Goal: Task Accomplishment & Management: Complete application form

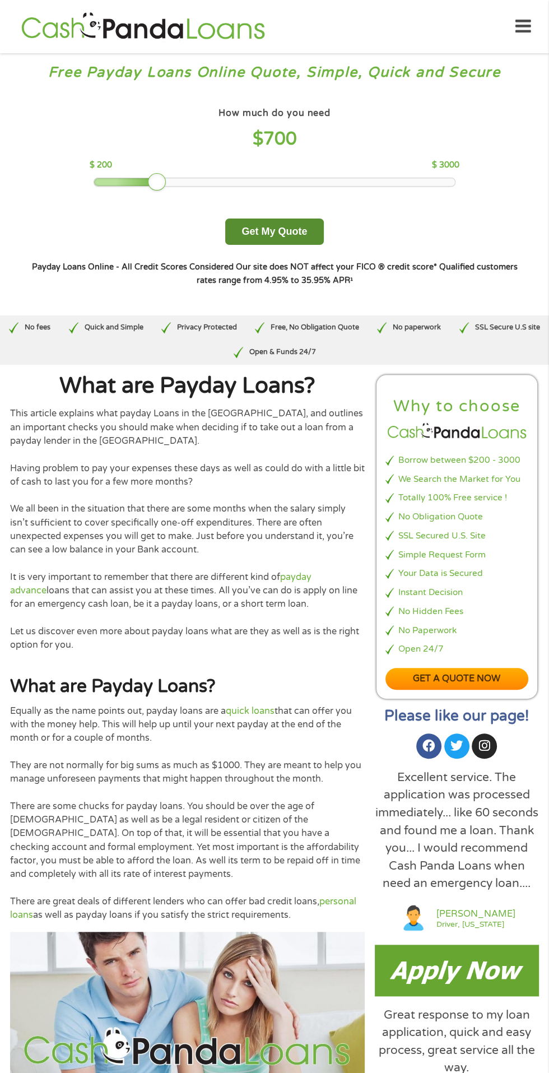
click at [298, 229] on button "Get My Quote" at bounding box center [274, 232] width 98 height 26
click at [291, 230] on button "Get My Quote" at bounding box center [274, 232] width 98 height 26
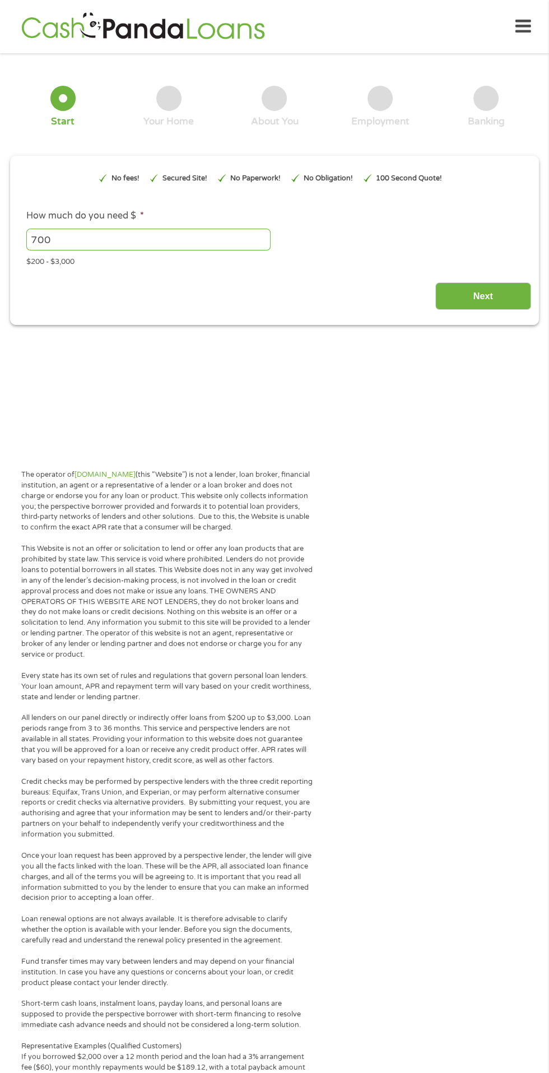
type input "Cj0KCQjw_rPGBhCbARIsABjq9ccxdX-_VYHiYemAjieU_TQ2VR4DqiHkqc_2Il7IpT8OuS92abqfTGc…"
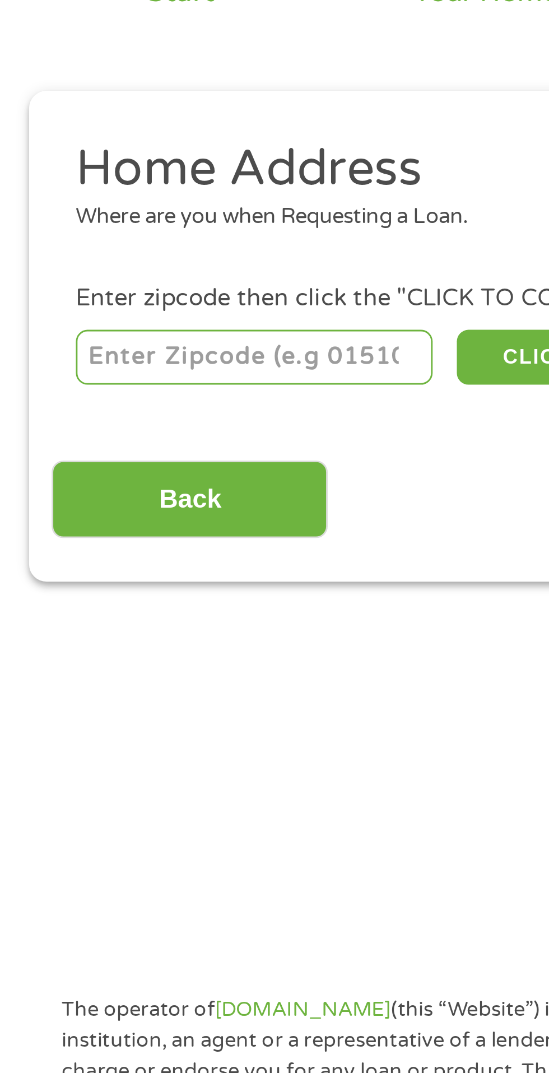
click at [104, 250] on input "number" at bounding box center [88, 248] width 124 height 19
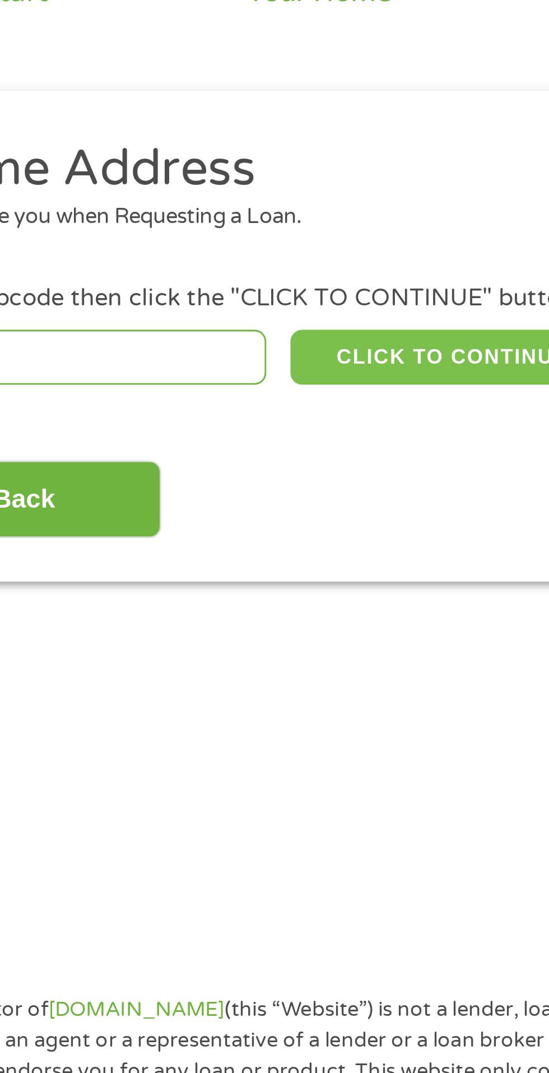
type input "85383"
click at [216, 249] on button "CLICK TO CONTINUE" at bounding box center [213, 248] width 108 height 19
type input "85383"
type input "Peoria"
select select "[US_STATE]"
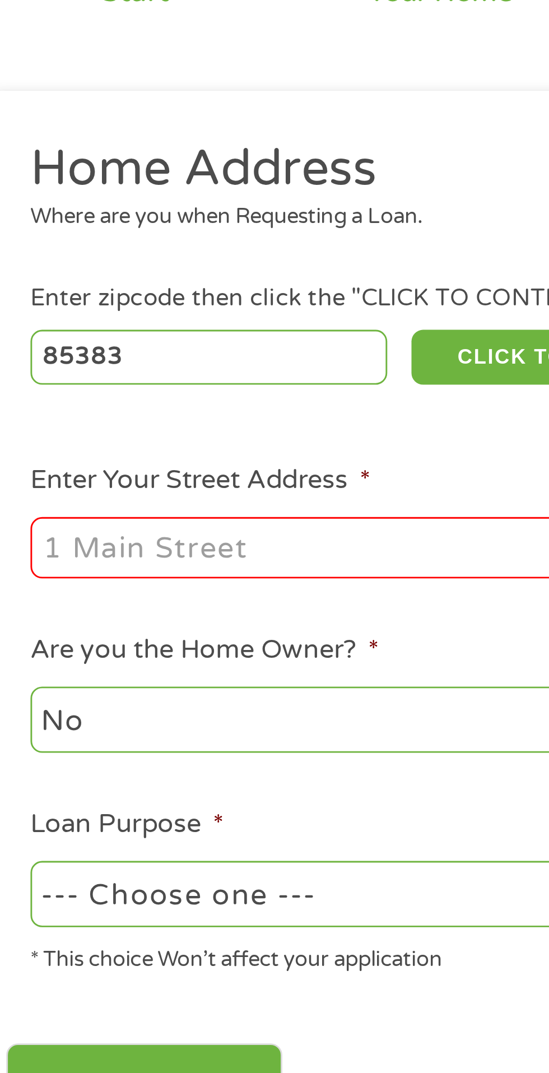
click at [125, 318] on input "Enter Your Street Address *" at bounding box center [146, 314] width 240 height 21
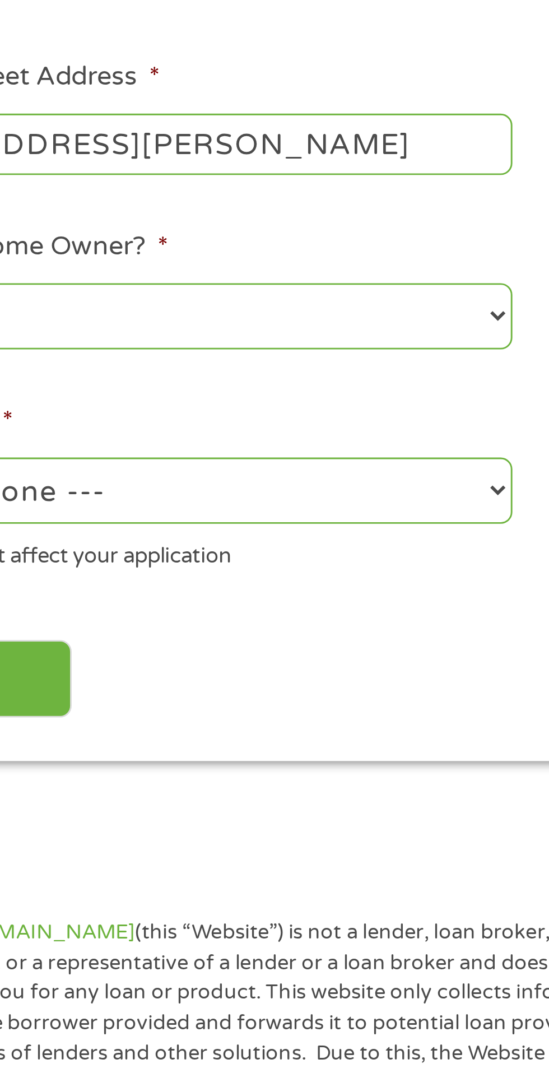
type input "[STREET_ADDRESS][PERSON_NAME]"
click at [262, 377] on select "No Yes" at bounding box center [146, 374] width 240 height 23
click at [26, 364] on select "No Yes" at bounding box center [146, 374] width 240 height 23
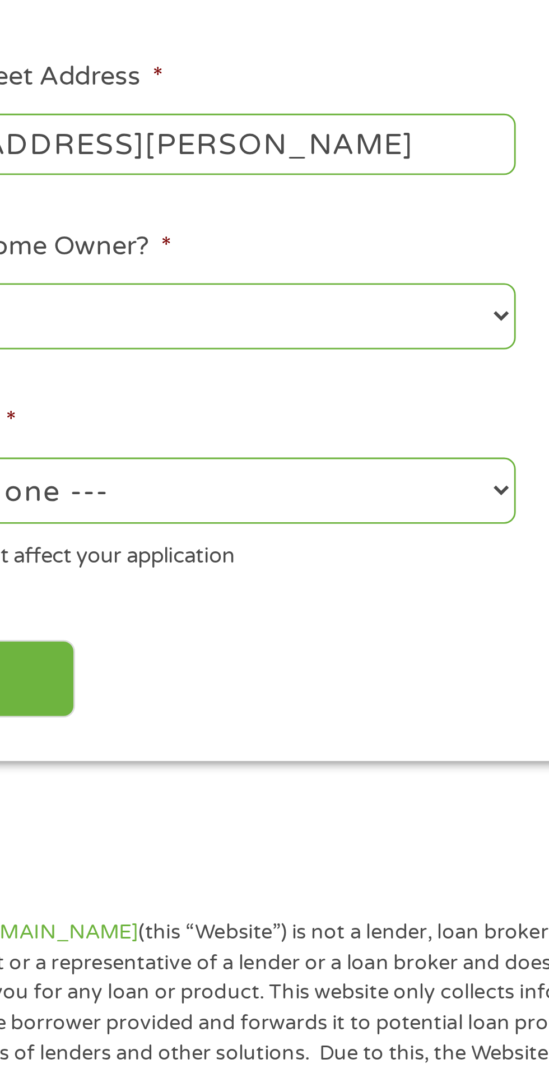
click at [258, 433] on select "--- Choose one --- Pay Bills Debt Consolidation Home Improvement Major Purchase…" at bounding box center [146, 434] width 240 height 23
select select "paybills"
click at [26, 424] on select "--- Choose one --- Pay Bills Debt Consolidation Home Improvement Major Purchase…" at bounding box center [146, 434] width 240 height 23
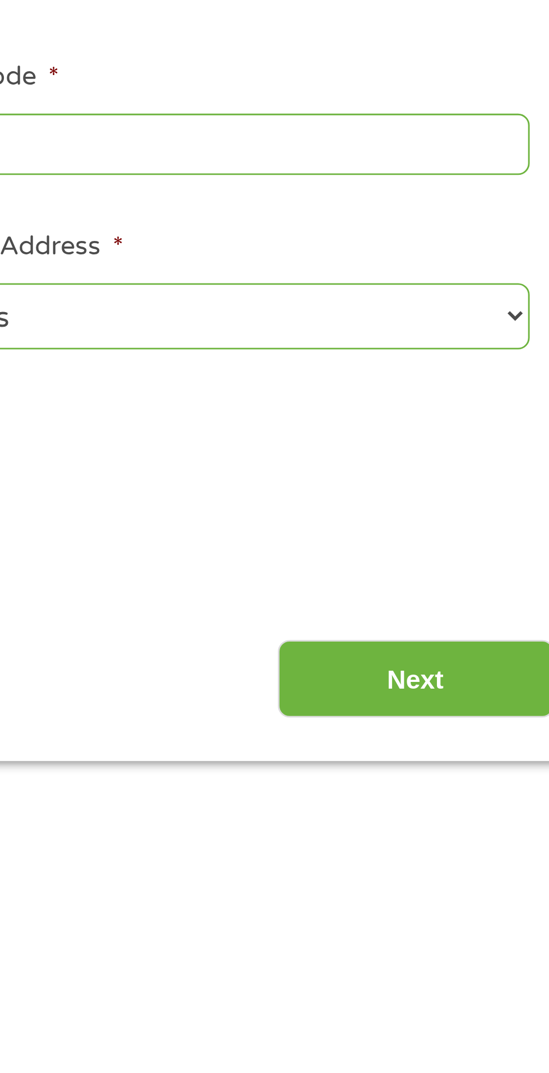
click at [513, 380] on select "1 Year or less 1 - 2 Years 2 - 4 Years Over 4 Years" at bounding box center [402, 374] width 240 height 23
select select "60months"
click at [282, 364] on select "1 Year or less 1 - 2 Years 2 - 4 Years Over 4 Years" at bounding box center [402, 374] width 240 height 23
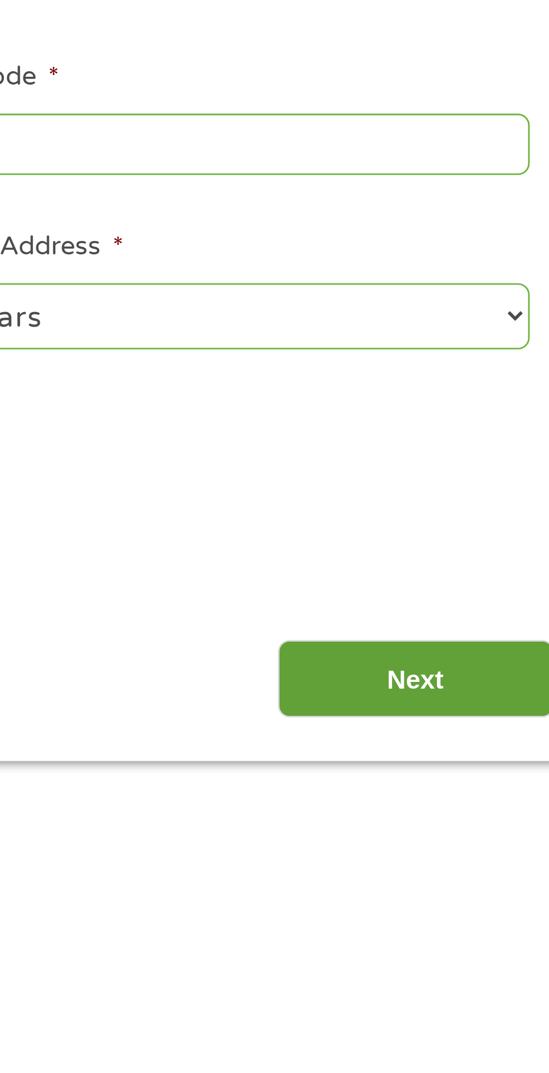
click at [493, 498] on input "Next" at bounding box center [483, 499] width 96 height 27
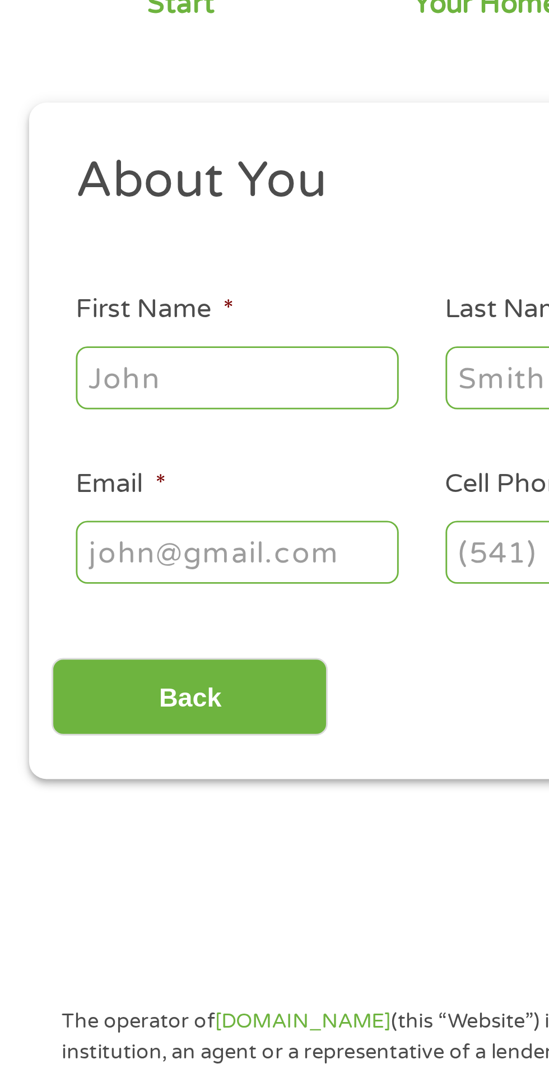
scroll to position [5, 0]
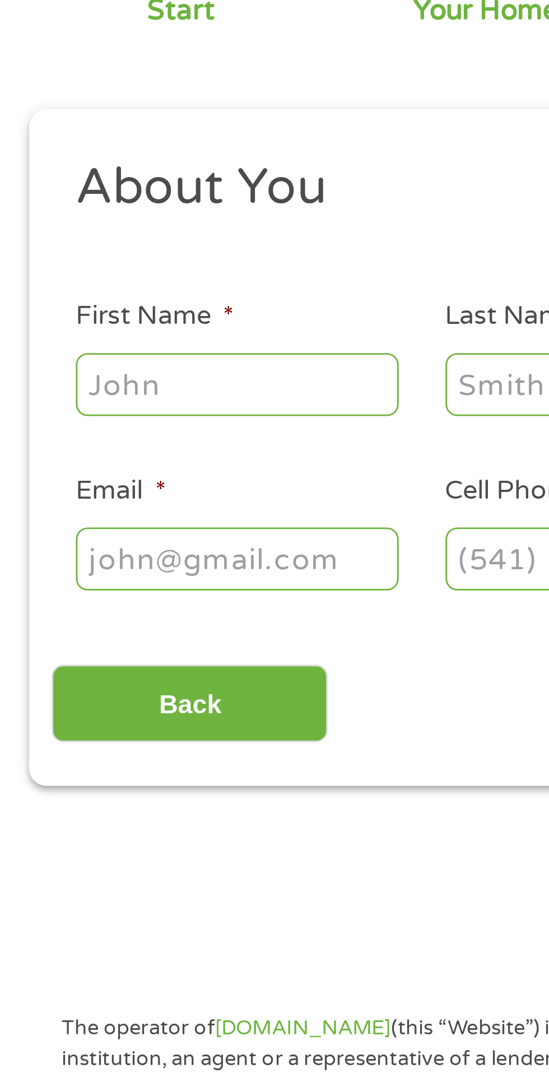
click at [86, 247] on input "First Name *" at bounding box center [82, 245] width 112 height 21
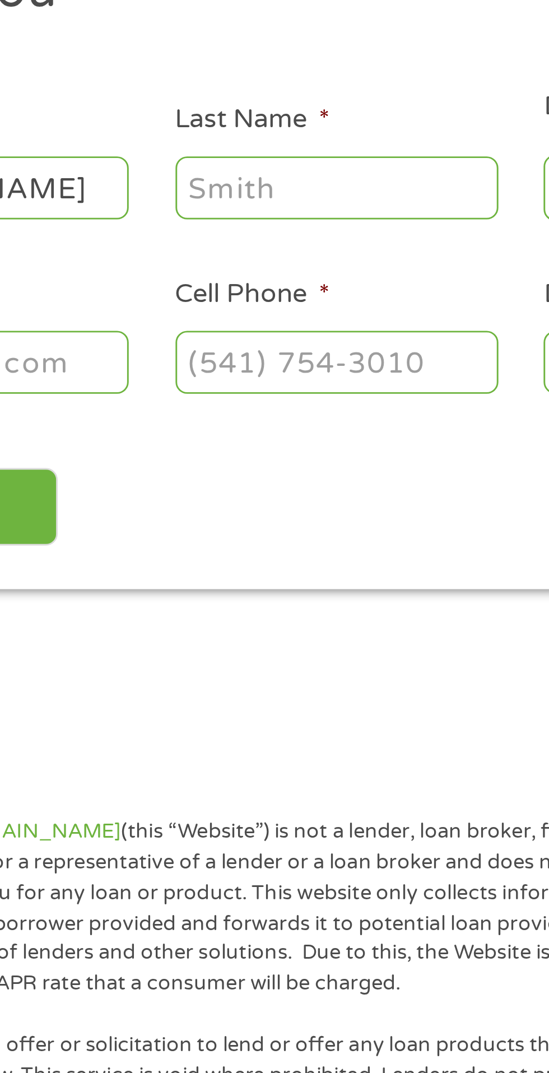
type input "[PERSON_NAME]"
click at [202, 248] on input "Last Name *" at bounding box center [211, 245] width 112 height 21
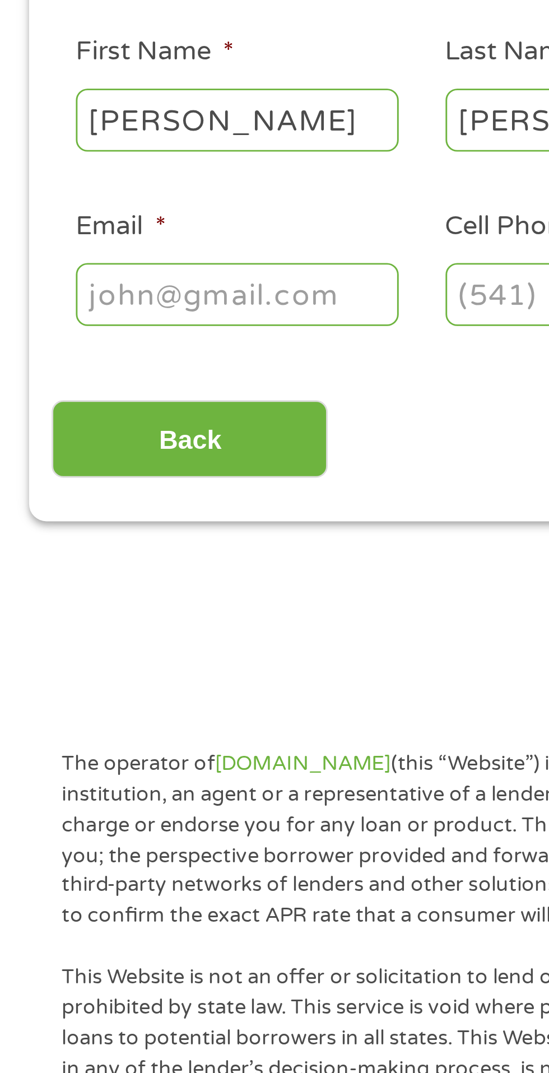
type input "[PERSON_NAME]"
click at [95, 308] on input "Email *" at bounding box center [82, 306] width 112 height 21
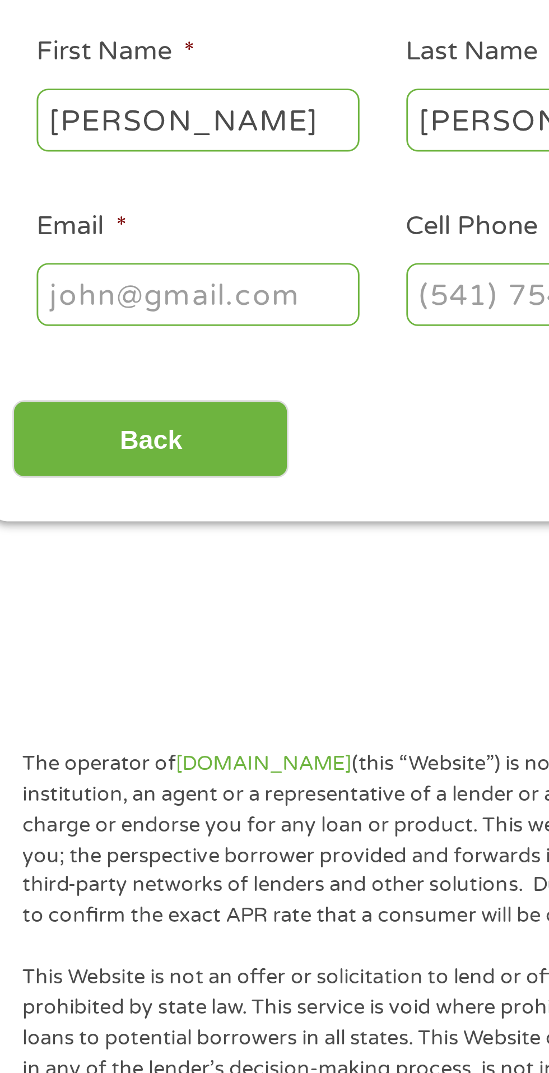
click at [95, 308] on input "Email *" at bounding box center [82, 306] width 112 height 21
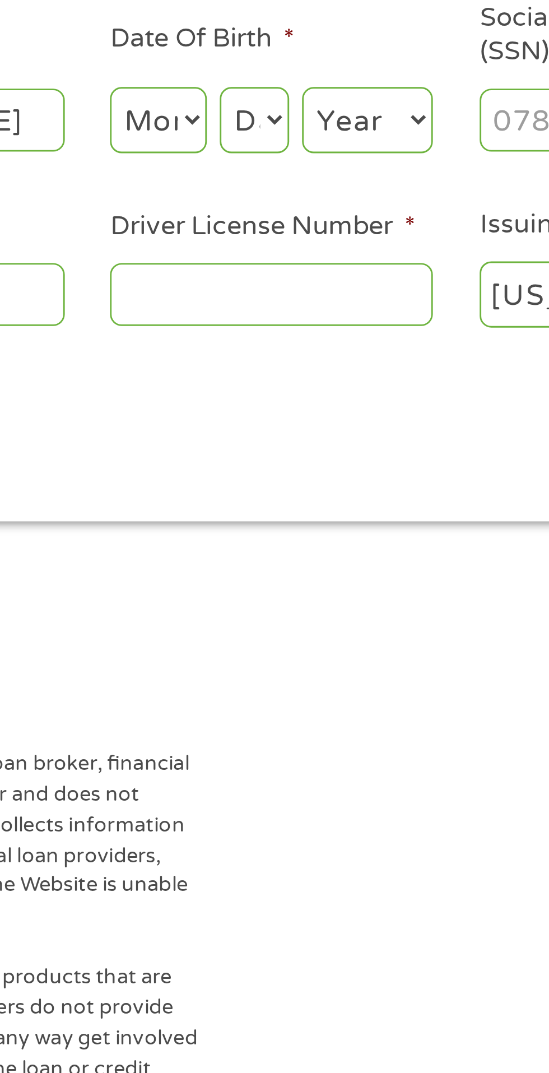
type input "[EMAIL_ADDRESS][DOMAIN_NAME]"
click at [308, 250] on select "Month 1 2 3 4 5 6 7 8 9 10 11 12" at bounding box center [299, 246] width 34 height 23
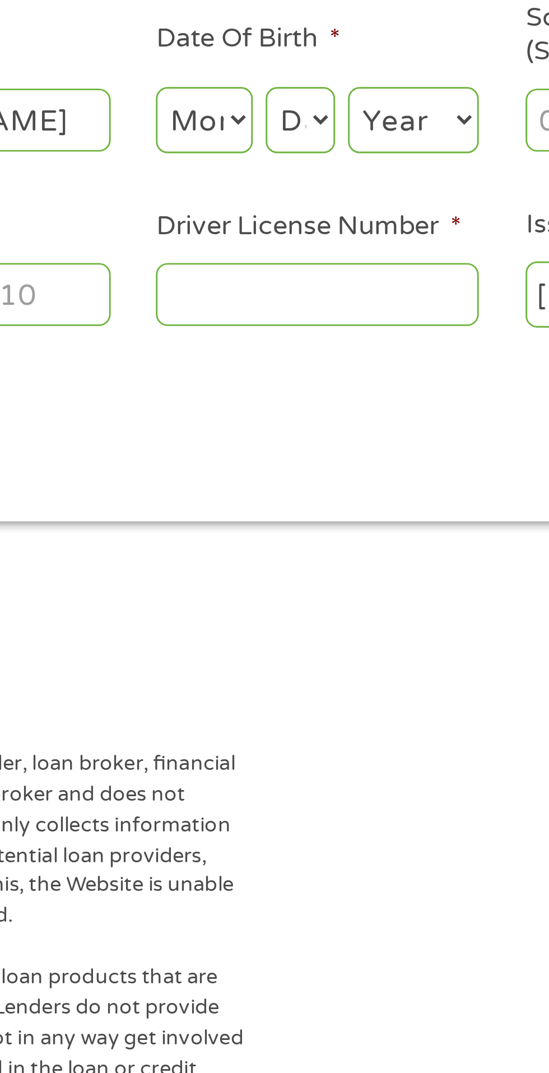
scroll to position [0, 0]
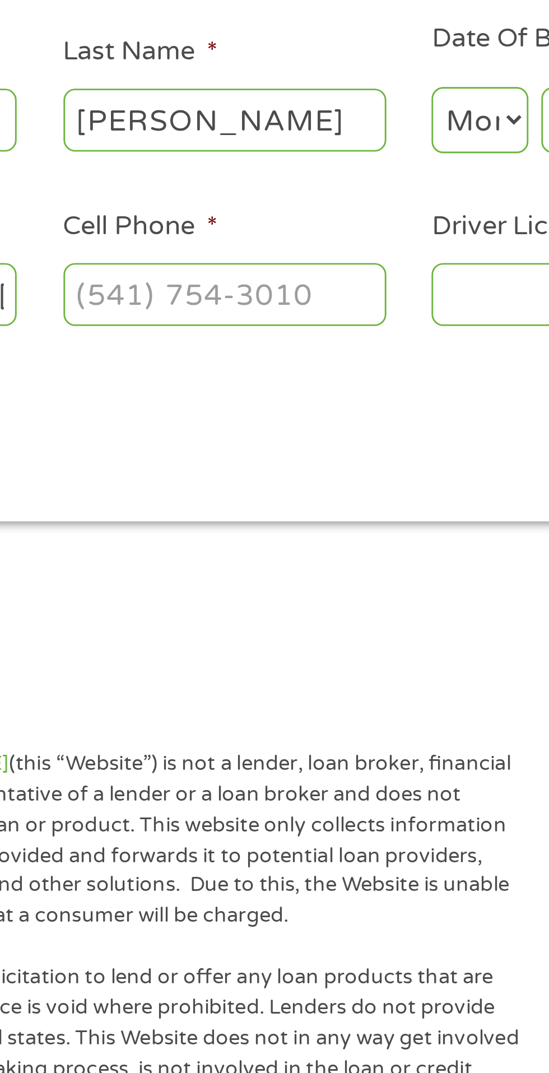
select select "10"
click at [282, 235] on select "Month 1 2 3 4 5 6 7 8 9 10 11 12" at bounding box center [299, 246] width 34 height 23
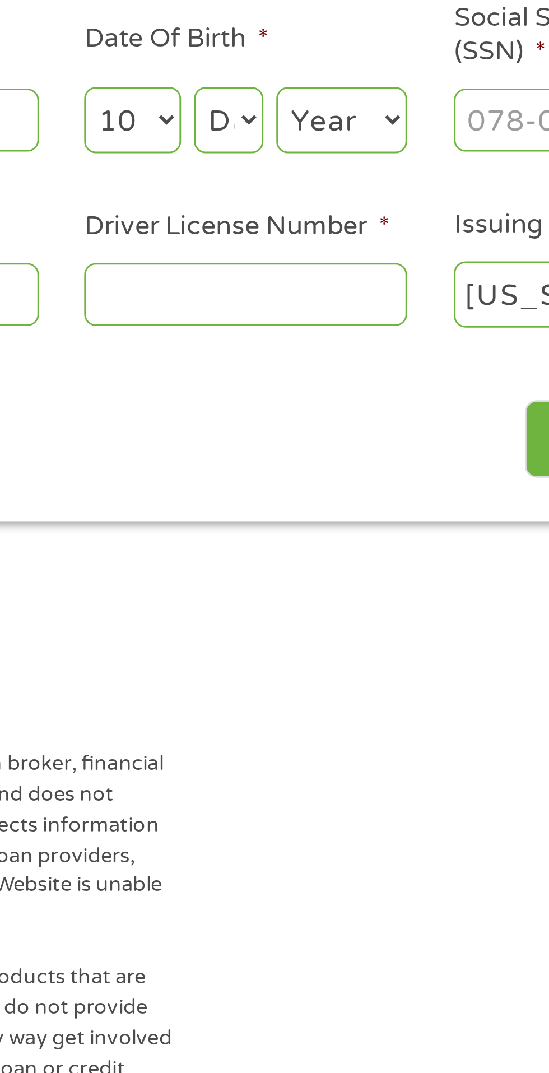
click at [336, 245] on select "Day 1 2 3 4 5 6 7 8 9 10 11 12 13 14 15 16 17 18 19 20 21 22 23 24 25 26 27 28 …" at bounding box center [333, 246] width 24 height 23
select select "14"
click at [321, 235] on select "Day 1 2 3 4 5 6 7 8 9 10 11 12 13 14 15 16 17 18 19 20 21 22 23 24 25 26 27 28 …" at bounding box center [333, 246] width 24 height 23
click at [387, 243] on select "Year [DATE] 2006 2005 2004 2003 2002 2001 2000 1999 1998 1997 1996 1995 1994 19…" at bounding box center [371, 246] width 45 height 23
select select "1957"
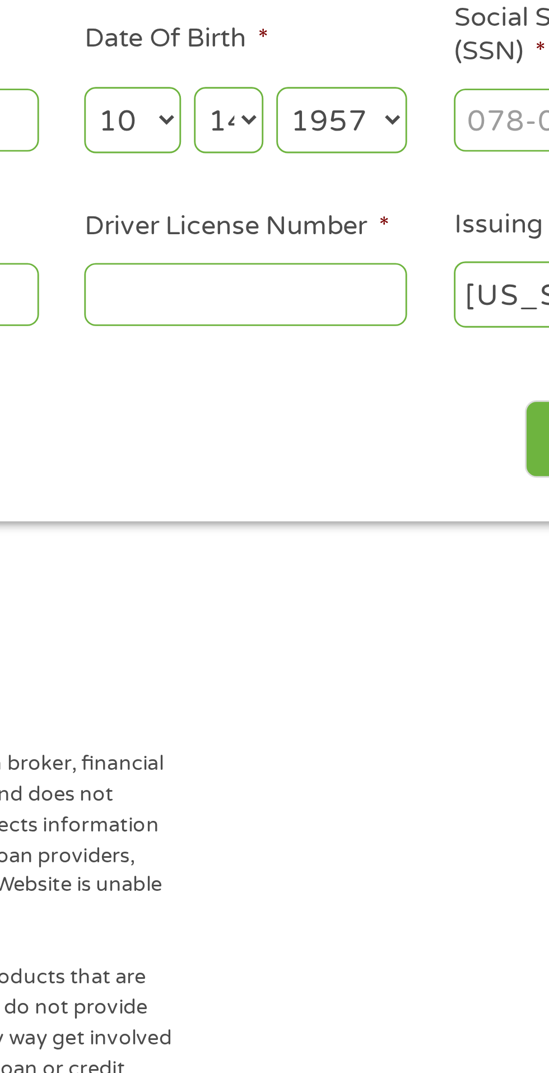
click at [349, 235] on select "Year [DATE] 2006 2005 2004 2003 2002 2001 2000 1999 1998 1997 1996 1995 1994 19…" at bounding box center [371, 246] width 45 height 23
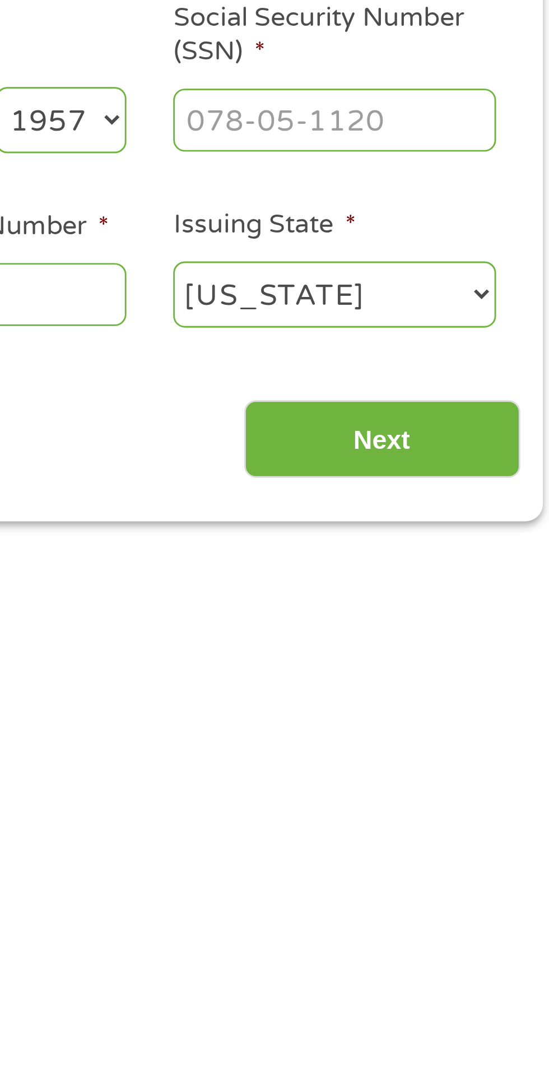
scroll to position [5, 0]
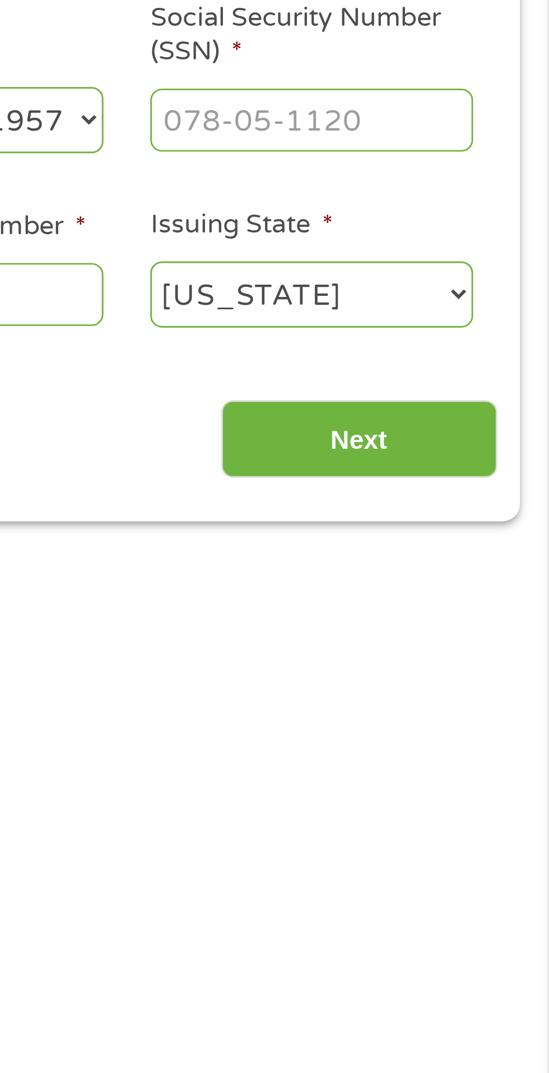
click at [448, 247] on input "Social Security Number (SSN) *" at bounding box center [467, 245] width 112 height 21
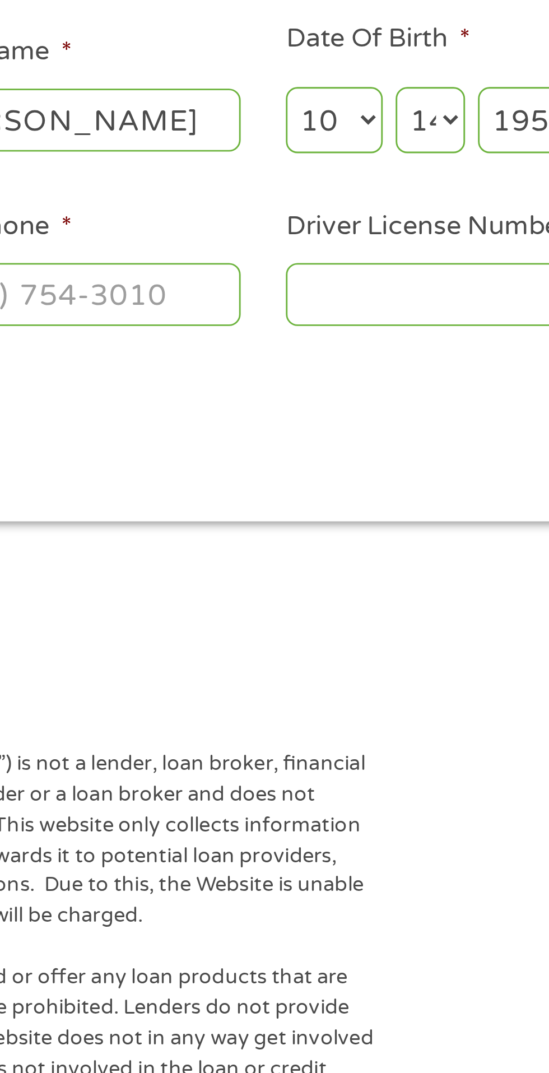
type input "149-54-4730"
click at [321, 311] on input "Driver License Number *" at bounding box center [338, 306] width 112 height 21
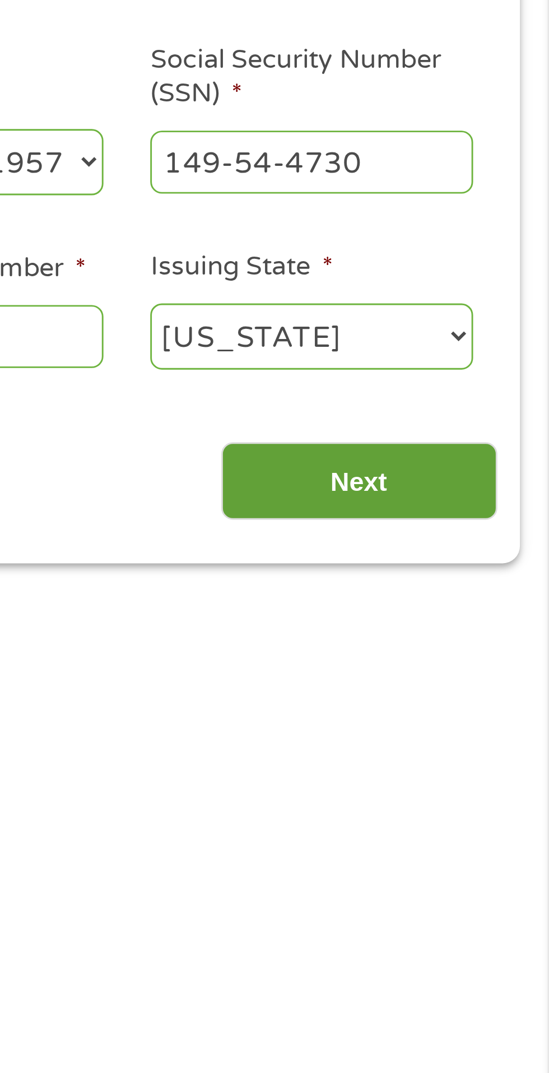
type input "D05994282"
click at [489, 354] on input "Next" at bounding box center [483, 356] width 96 height 27
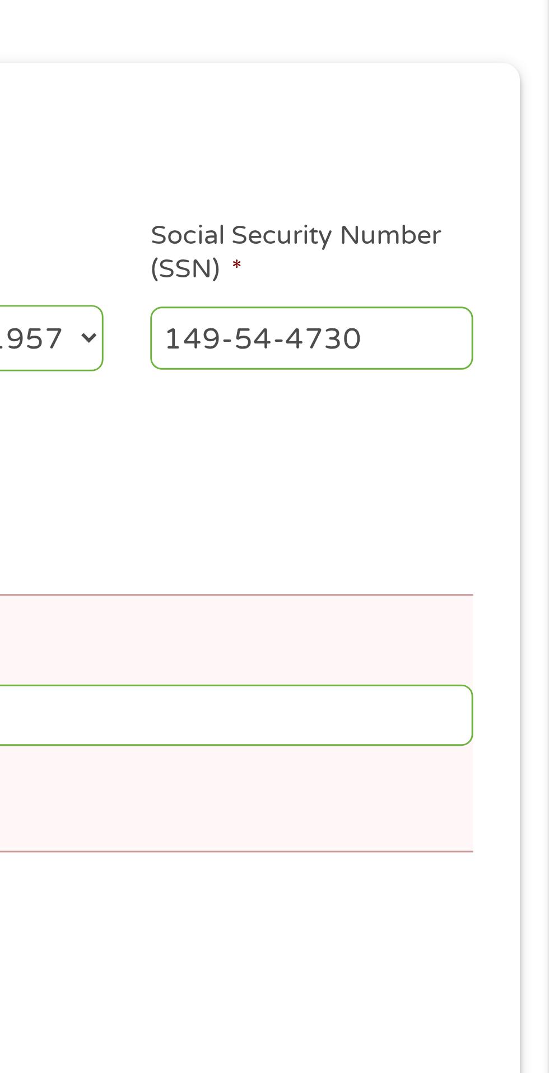
scroll to position [0, 0]
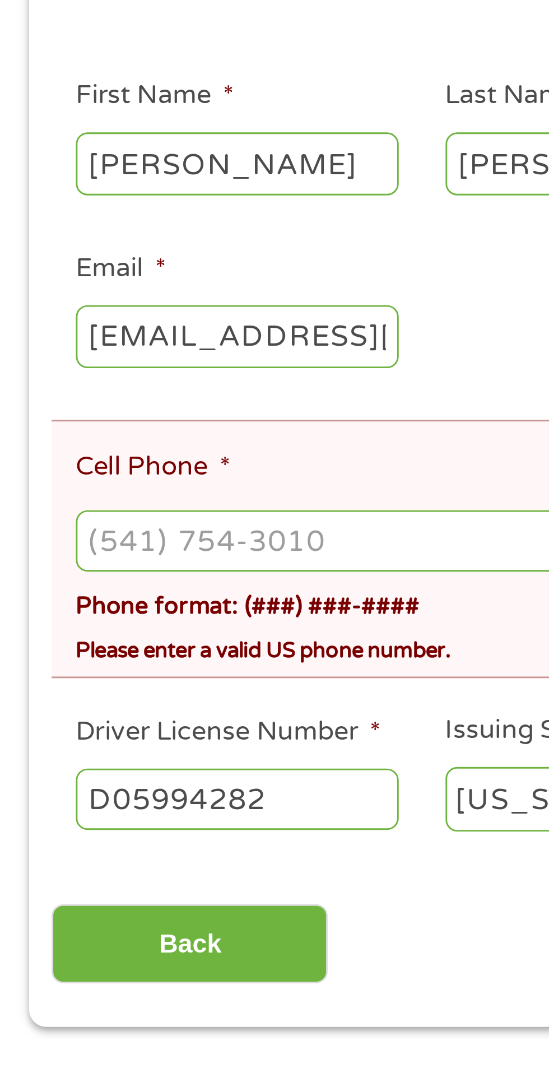
click at [82, 423] on input "Cell Phone *" at bounding box center [274, 424] width 496 height 21
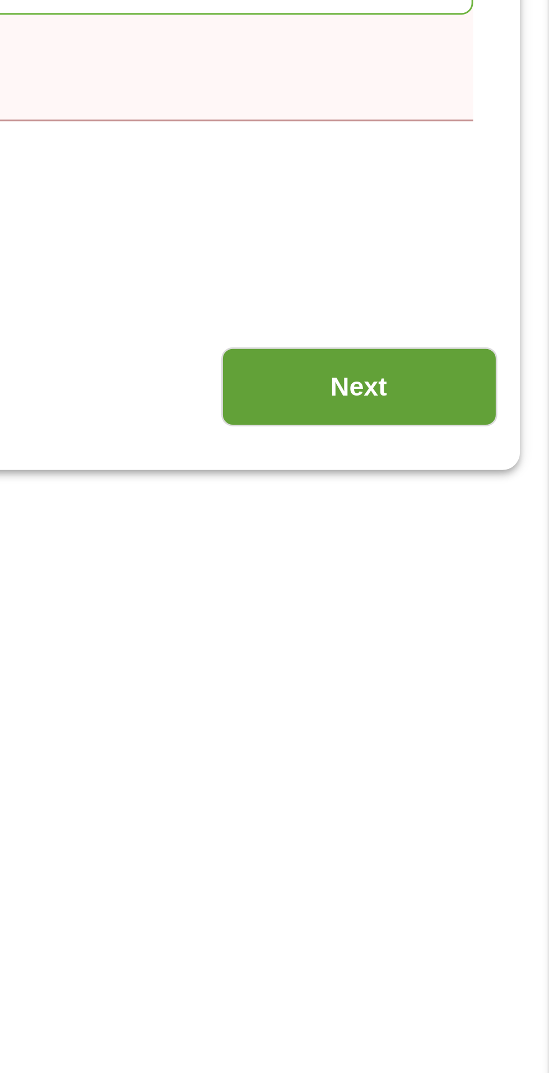
type input "[PHONE_NUMBER]"
click at [488, 572] on input "Next" at bounding box center [483, 563] width 96 height 27
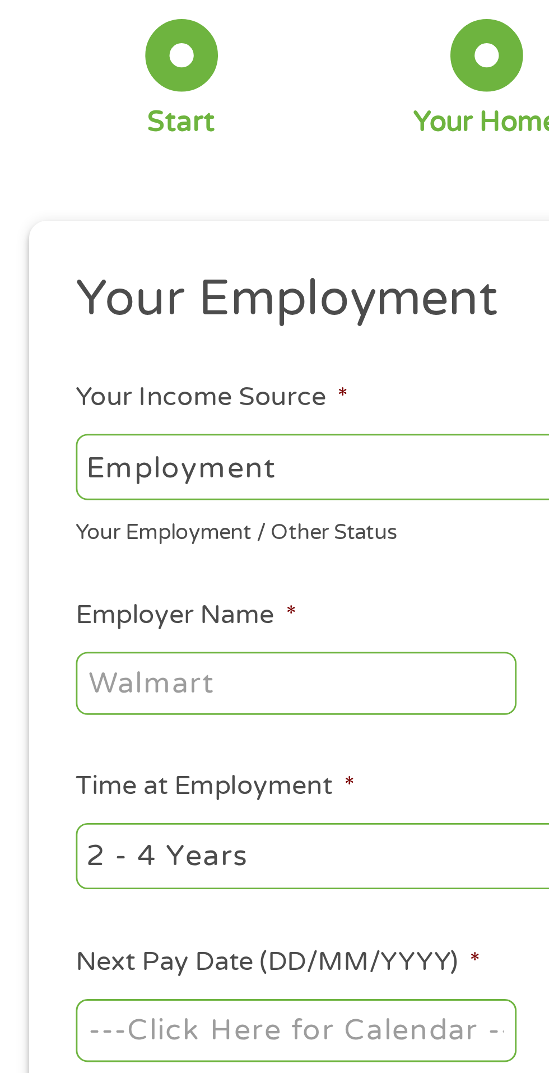
scroll to position [4, 0]
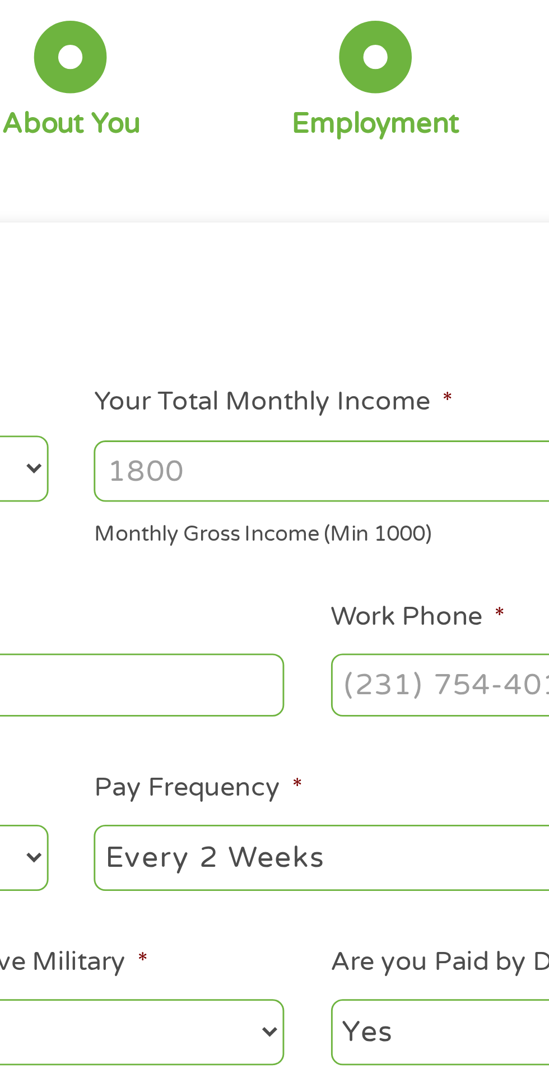
click at [350, 236] on input "Your Total Monthly Income *" at bounding box center [402, 237] width 240 height 21
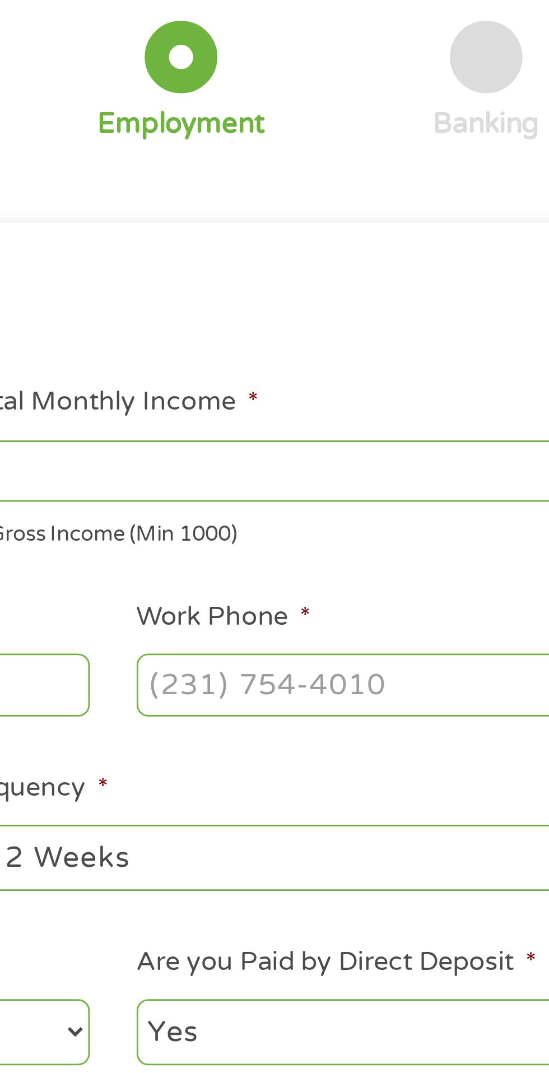
type input "8000"
click at [399, 308] on input "Work Phone *" at bounding box center [441, 311] width 153 height 21
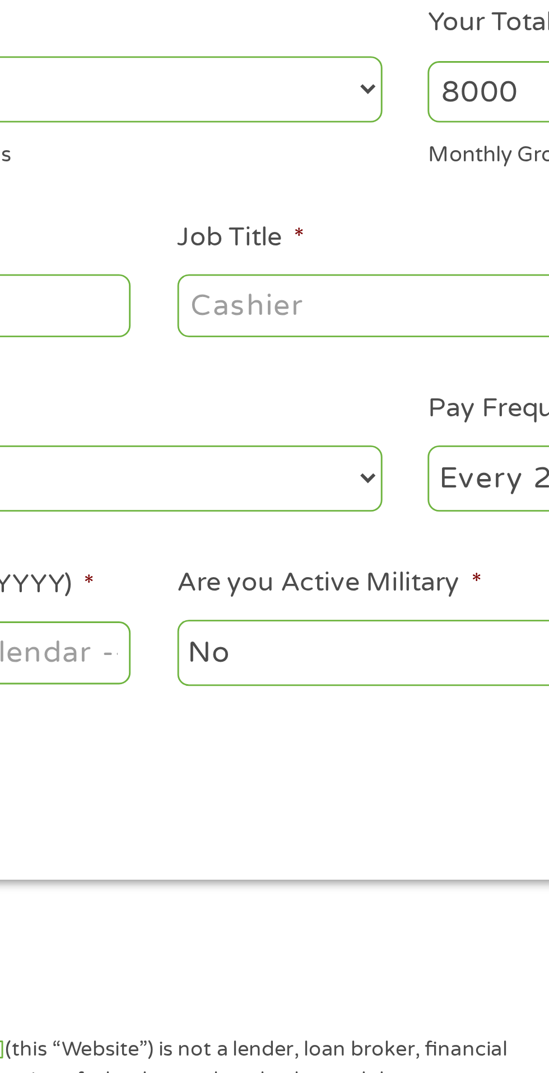
type input "[PHONE_NUMBER]"
click at [251, 312] on input "Job Title *" at bounding box center [272, 311] width 153 height 21
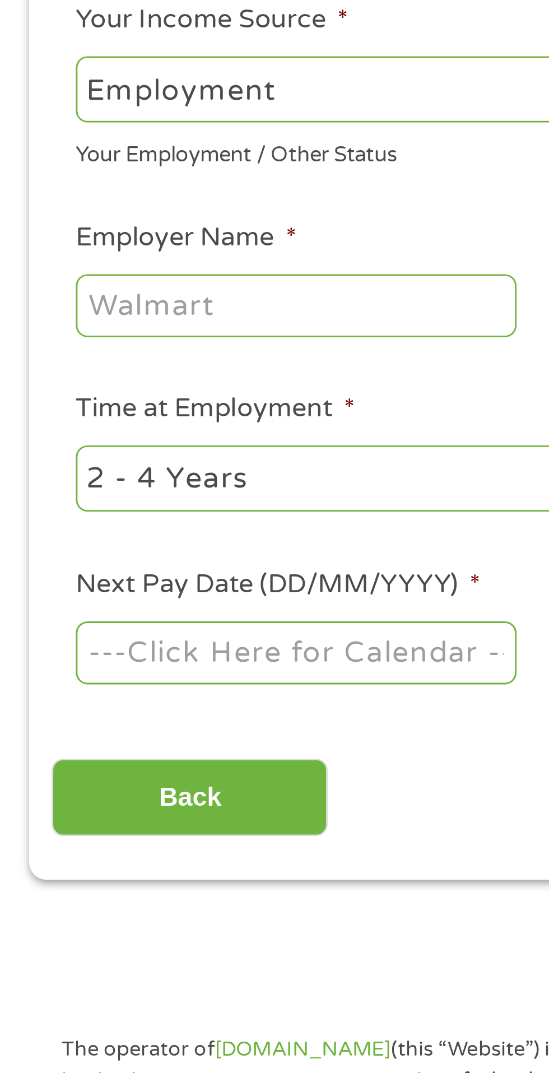
type input "Physician assistant"
click at [96, 308] on input "Employer Name *" at bounding box center [102, 311] width 153 height 21
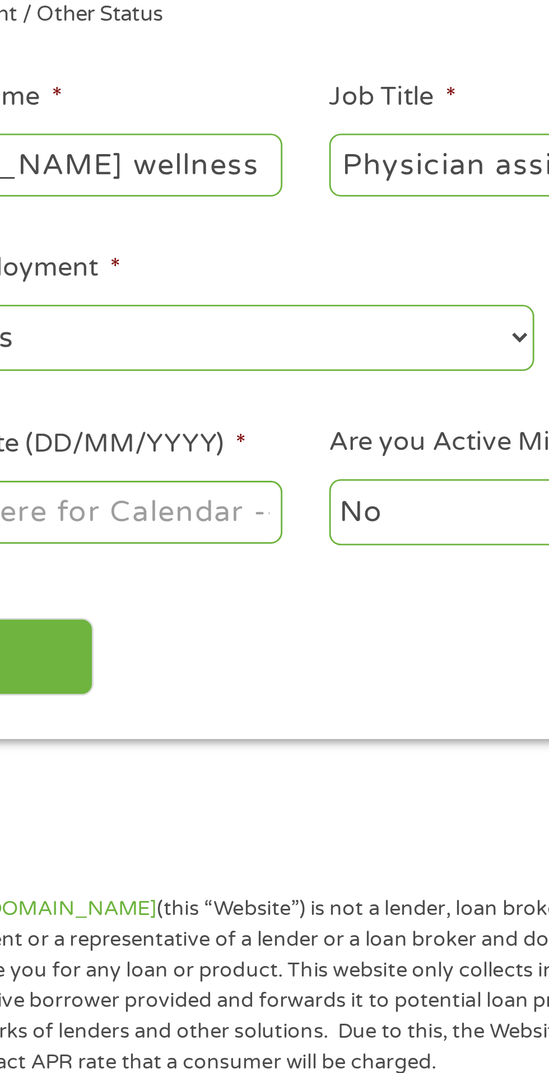
type input "[PERSON_NAME] wellness"
click at [266, 368] on select "--- Choose one --- 1 Year or less 1 - 2 Years 2 - 4 Years Over 4 Years" at bounding box center [146, 372] width 240 height 23
select select "60months"
click at [26, 361] on select "--- Choose one --- 1 Year or less 1 - 2 Years 2 - 4 Years Over 4 Years" at bounding box center [146, 372] width 240 height 23
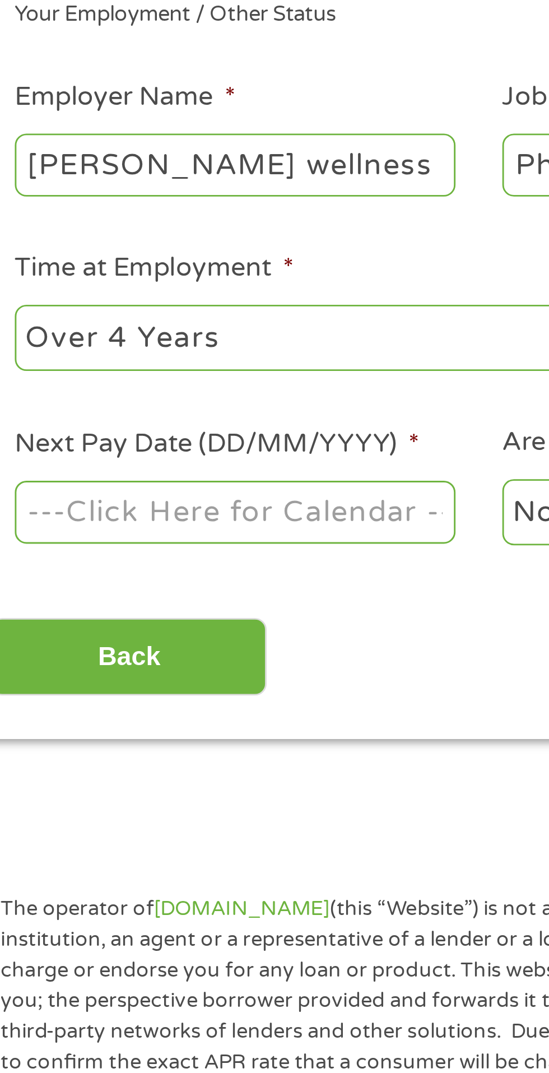
click at [99, 433] on body "Home Get Loan Offer How it works FAQs Blog Cash Loans Quick Loans Online Loans …" at bounding box center [274, 850] width 549 height 1708
click at [109, 428] on input "Next Pay Date (DD/MM/YYYY) *" at bounding box center [102, 432] width 153 height 21
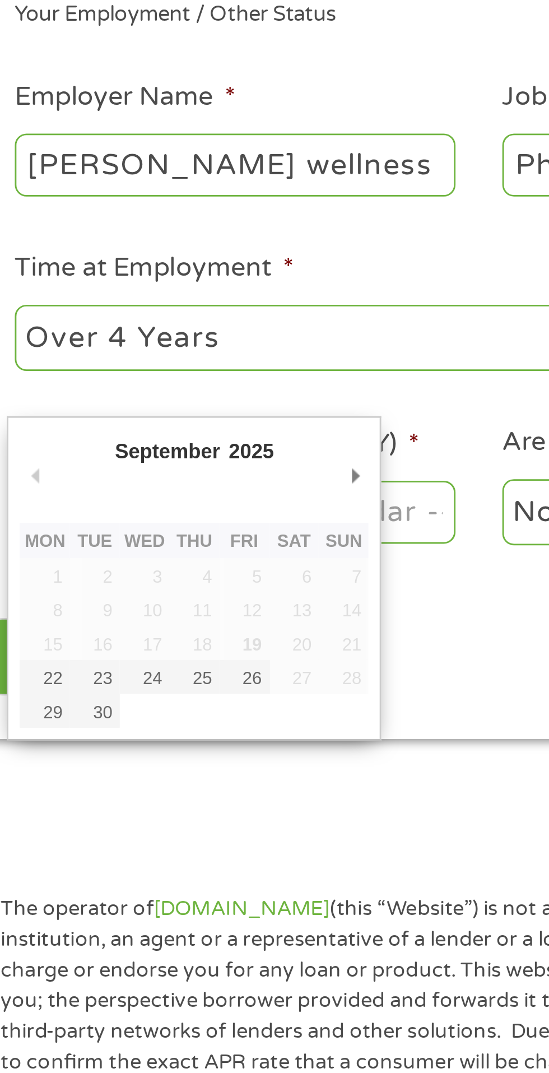
type input "[DATE]"
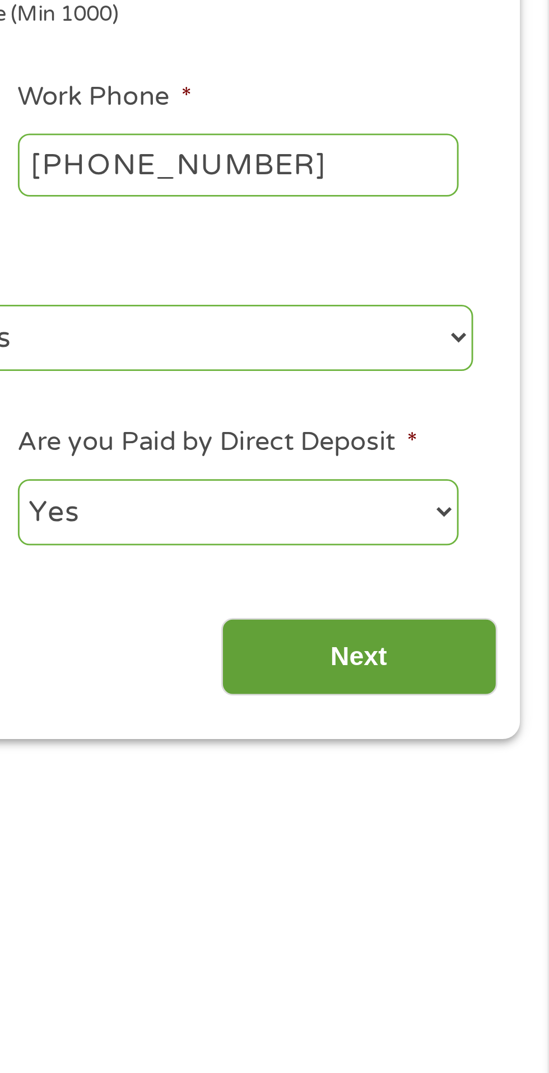
click at [499, 477] on input "Next" at bounding box center [483, 483] width 96 height 27
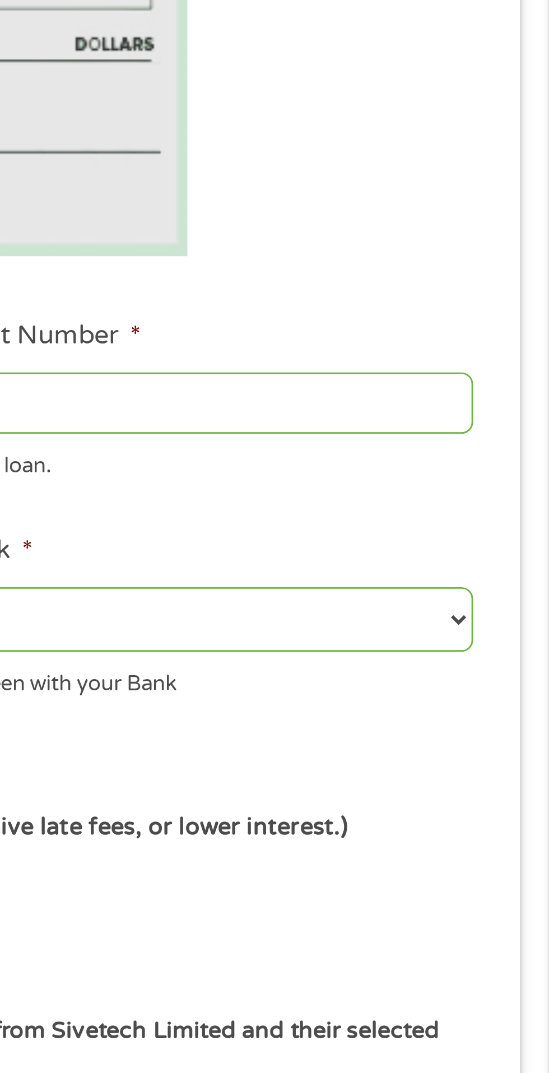
scroll to position [5, 0]
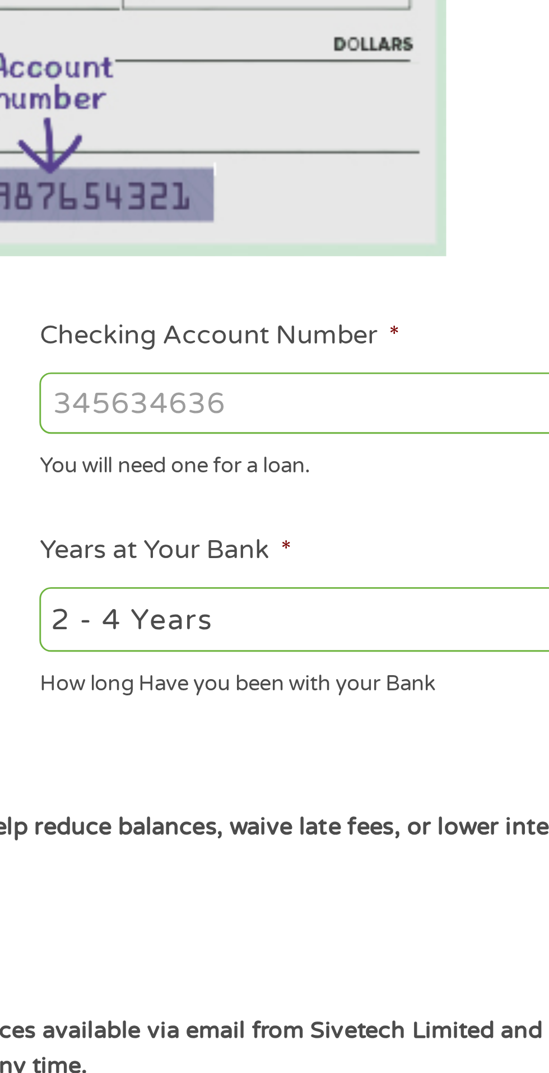
click at [366, 398] on input "Checking Account Number *" at bounding box center [402, 394] width 240 height 21
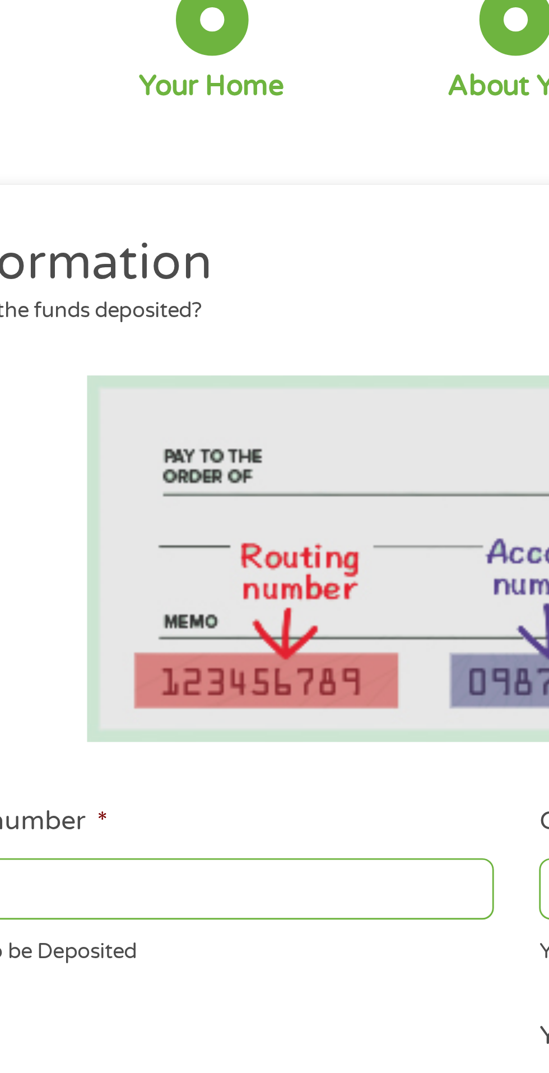
scroll to position [0, 0]
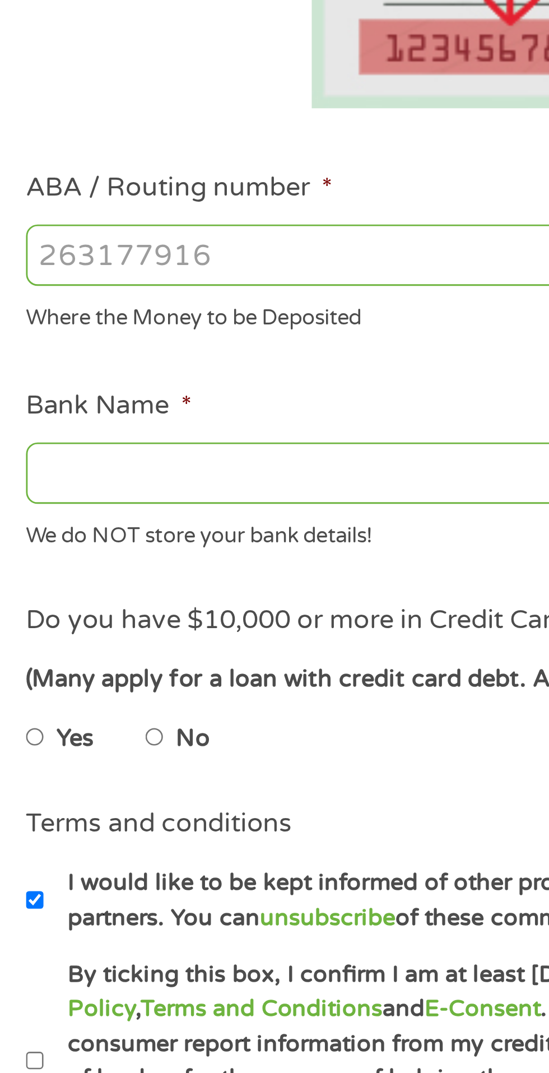
click at [113, 481] on input "Bank Name *" at bounding box center [146, 475] width 240 height 21
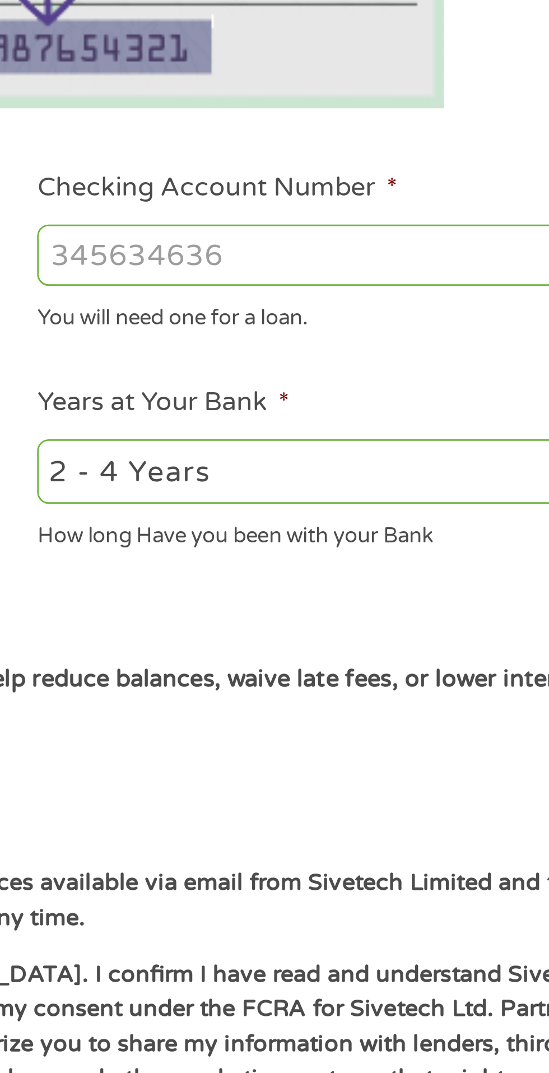
type input "[PERSON_NAME] fargo"
click at [367, 396] on input "Checking Account Number *" at bounding box center [402, 399] width 240 height 21
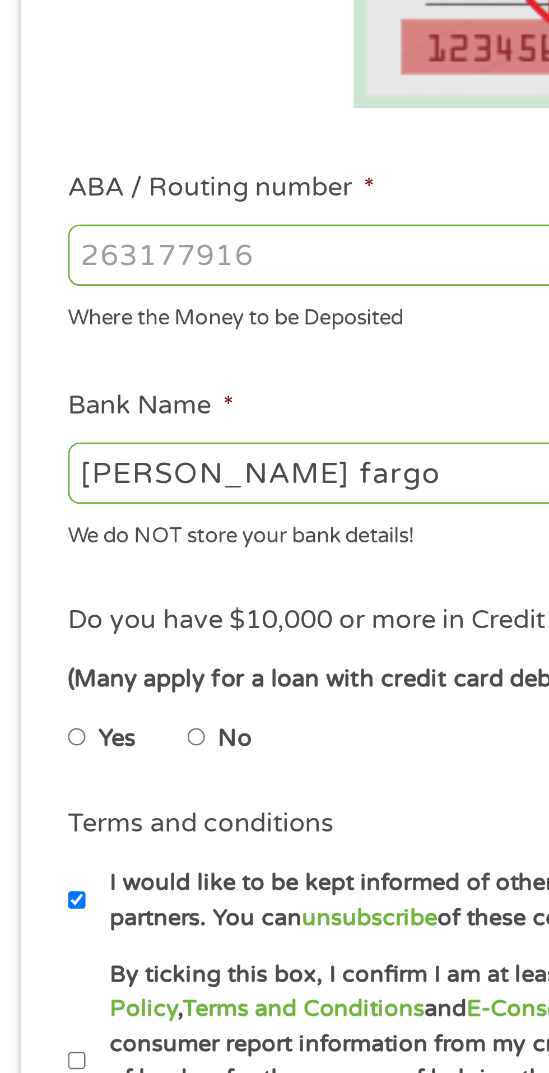
type input "2543177188"
click at [40, 400] on input "ABA / Routing number *" at bounding box center [146, 399] width 240 height 21
type input "122105278"
type input "[PERSON_NAME] FARGO BANK NA [US_STATE]"
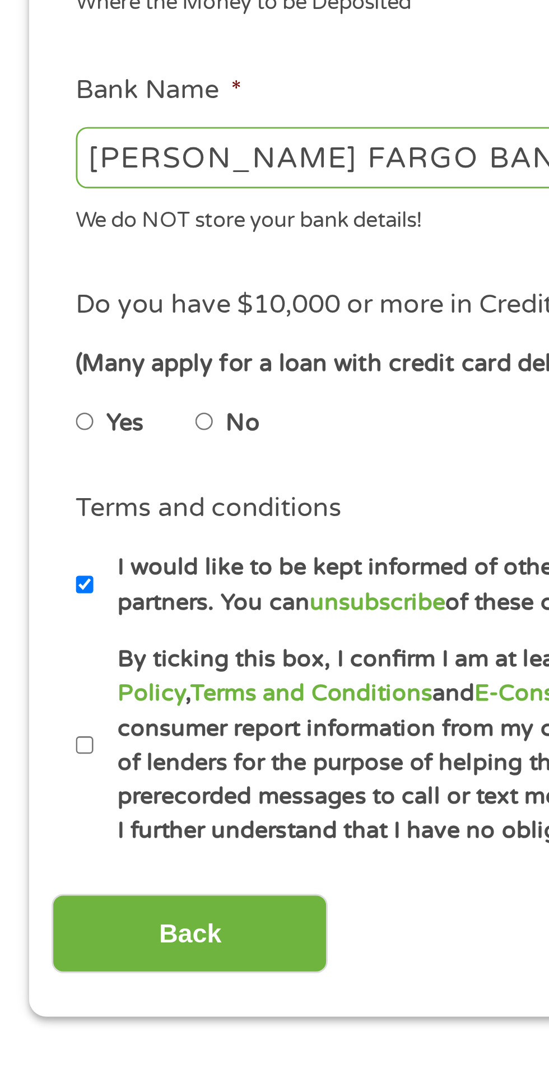
type input "122105278"
click at [75, 570] on input "No" at bounding box center [71, 568] width 7 height 18
radio input "true"
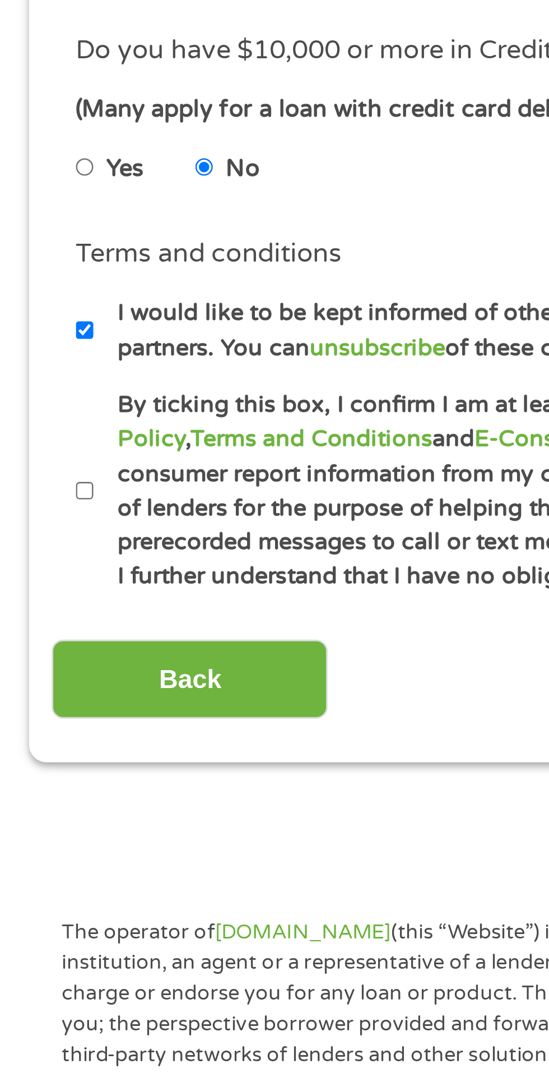
click at [30, 682] on input "By ticking this box, I confirm I am at least [DEMOGRAPHIC_DATA]. I confirm I ha…" at bounding box center [29, 680] width 7 height 18
checkbox input "true"
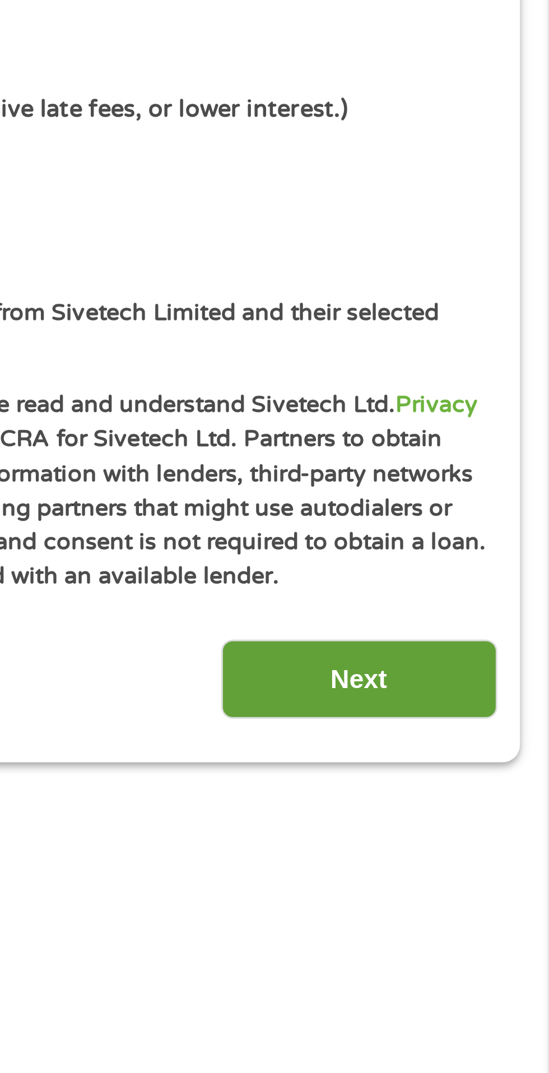
click at [482, 748] on input "Next" at bounding box center [483, 744] width 96 height 27
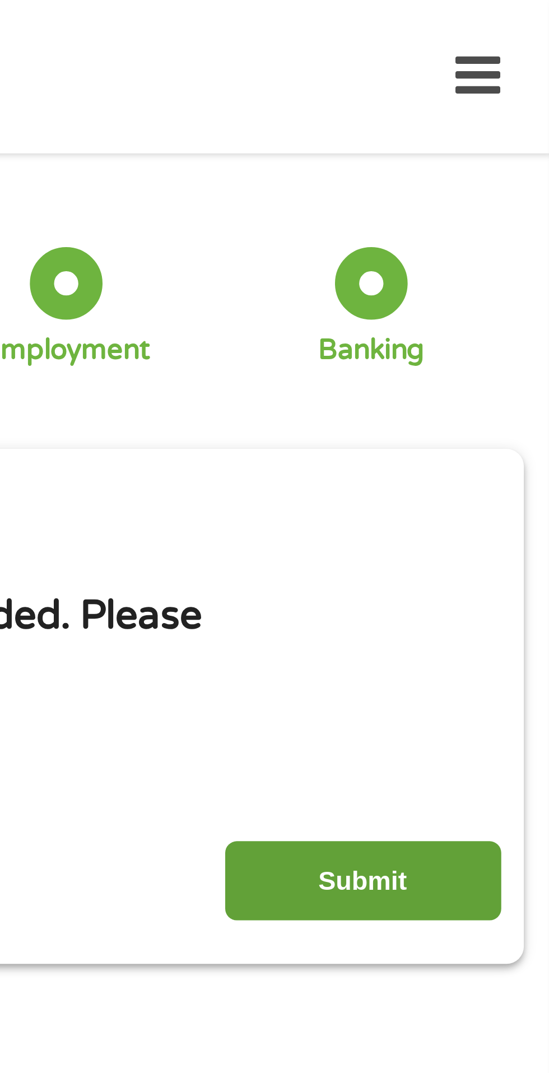
click at [493, 305] on input "Submit" at bounding box center [483, 305] width 96 height 27
